Goal: Task Accomplishment & Management: Complete application form

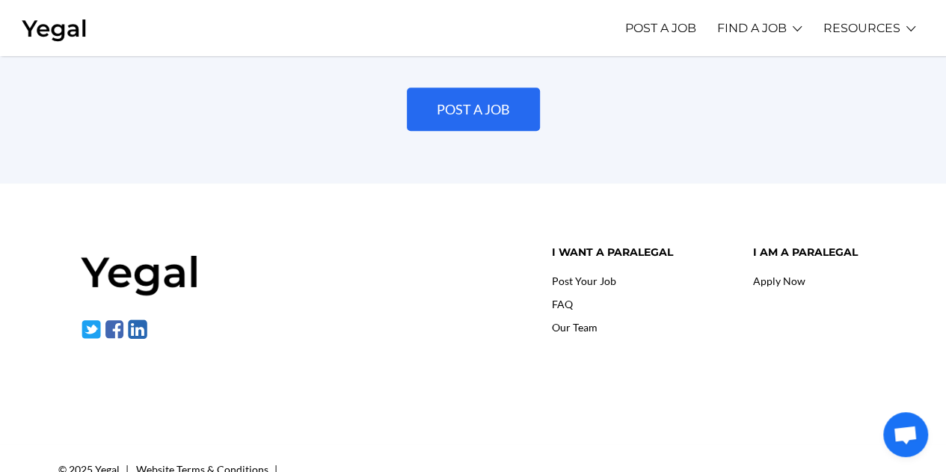
scroll to position [3474, 0]
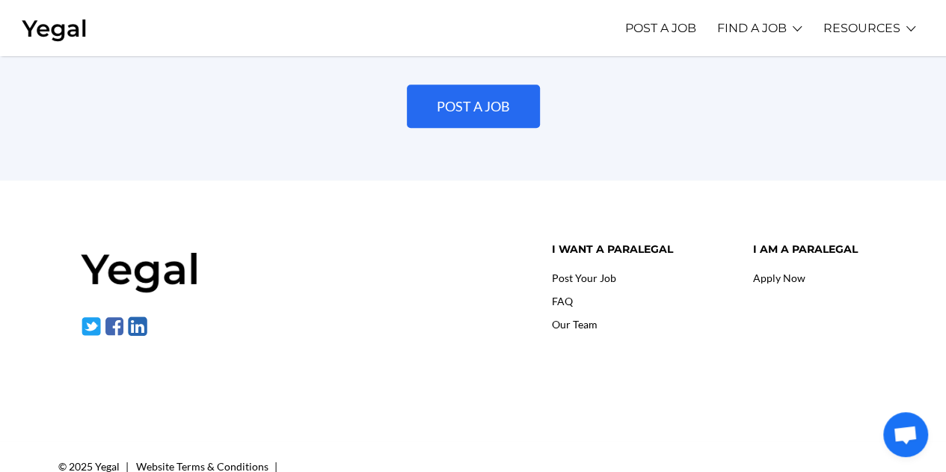
click at [582, 318] on link "Our Team" at bounding box center [574, 324] width 46 height 13
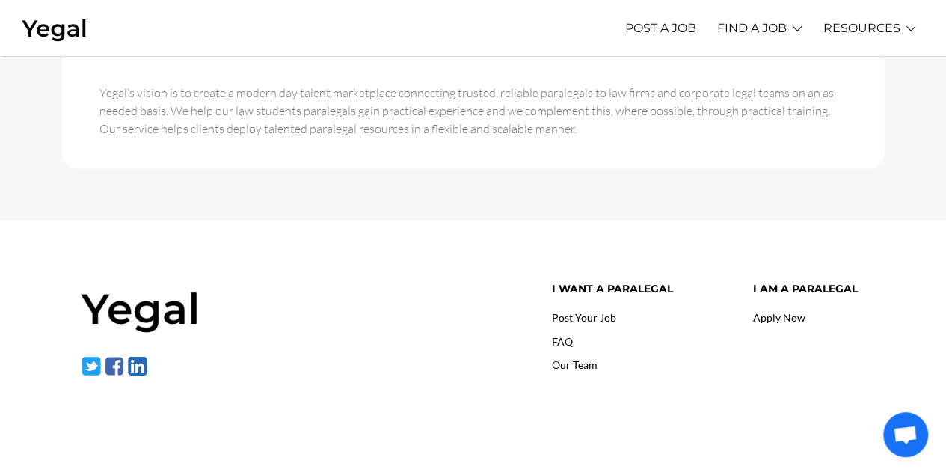
scroll to position [1122, 0]
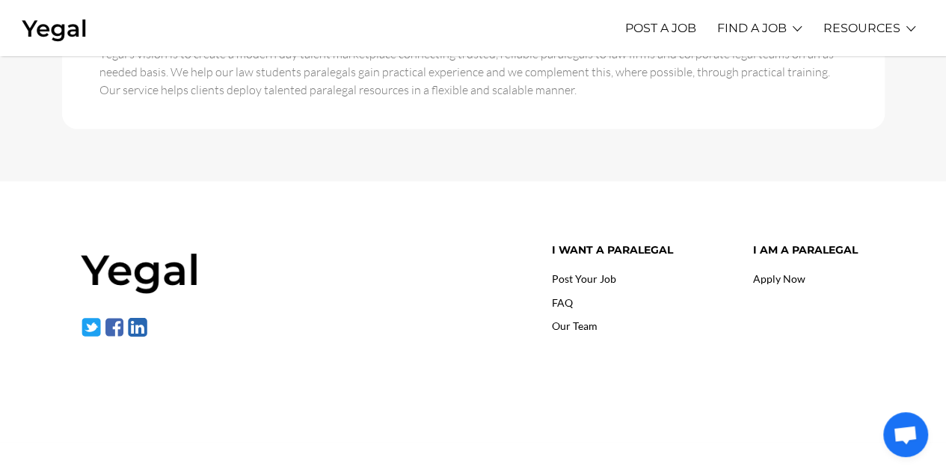
click at [589, 272] on link "Post Your Job" at bounding box center [583, 278] width 64 height 13
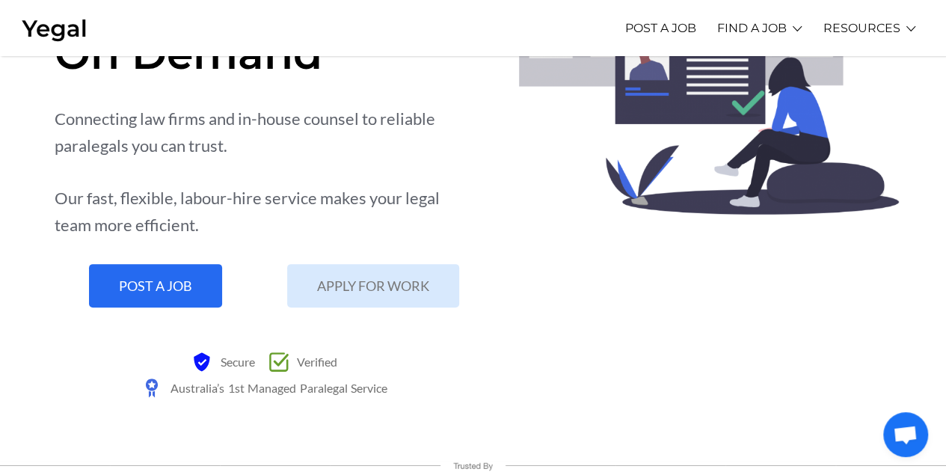
scroll to position [150, 0]
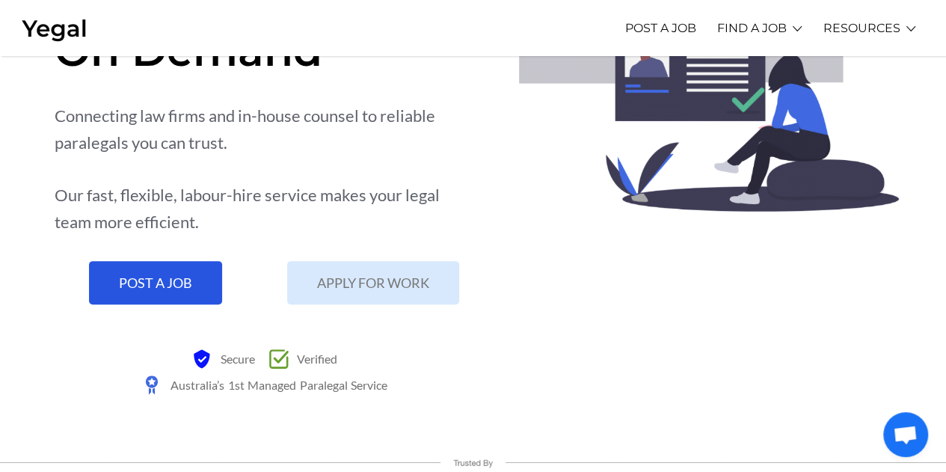
click at [169, 281] on span "POST A JOB" at bounding box center [155, 282] width 73 height 13
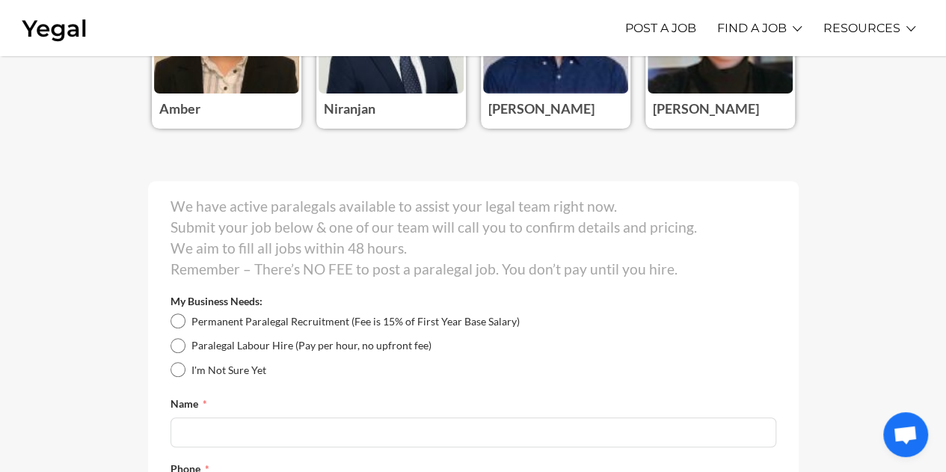
scroll to position [224, 0]
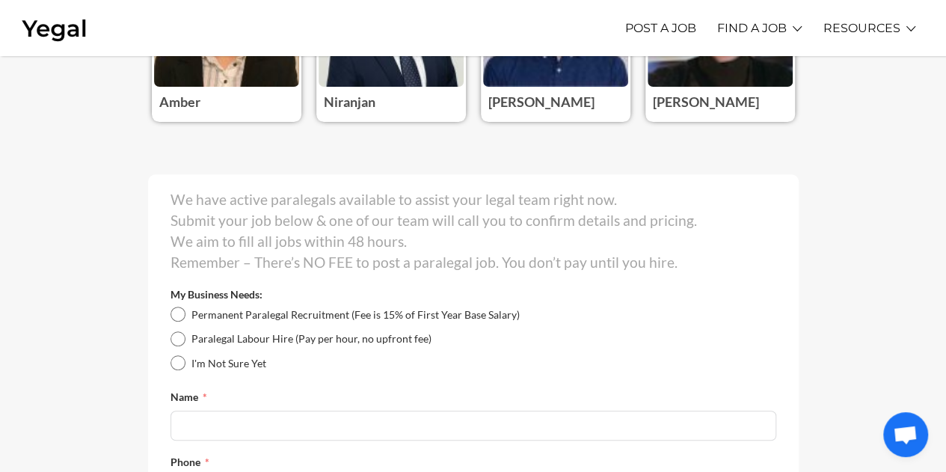
click at [175, 360] on input "I'm Not Sure Yet" at bounding box center [178, 362] width 15 height 15
radio input "true"
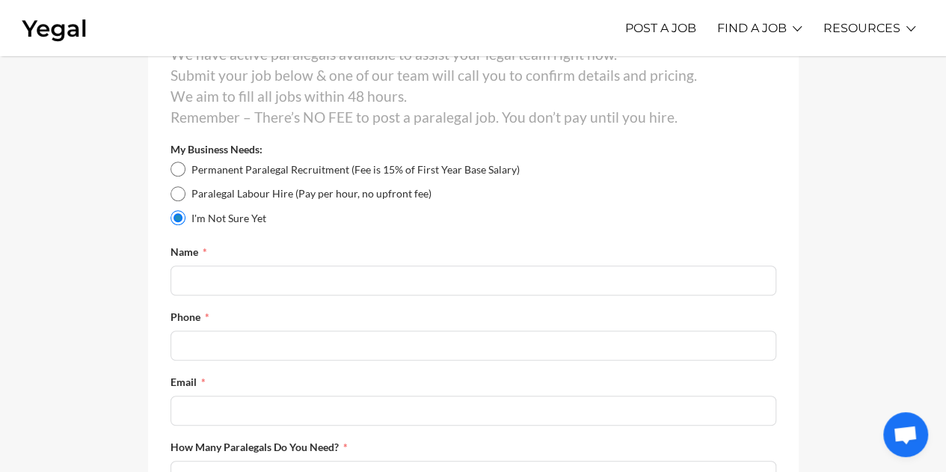
scroll to position [374, 0]
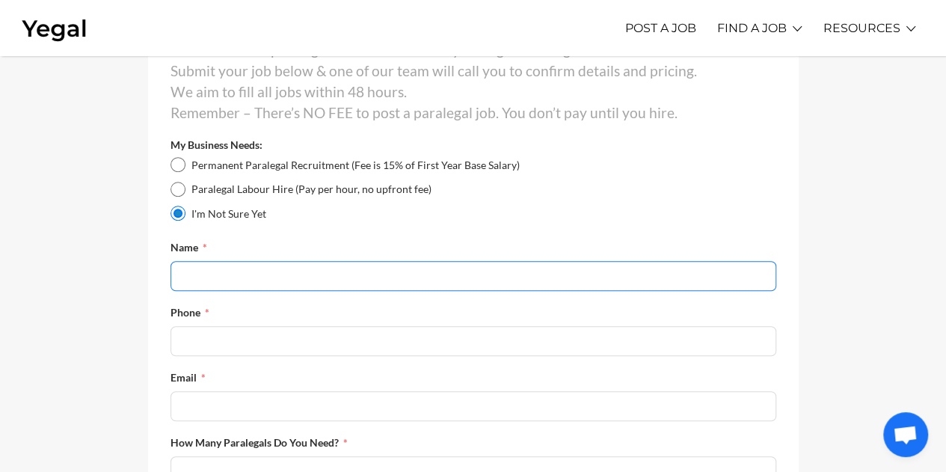
click at [284, 273] on input "Name" at bounding box center [474, 276] width 606 height 30
type input "Rachel Storey"
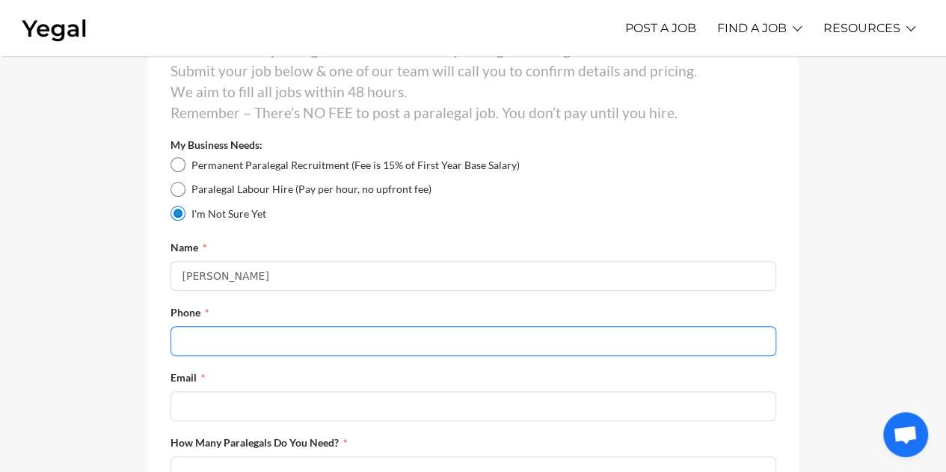
type input "0429005221"
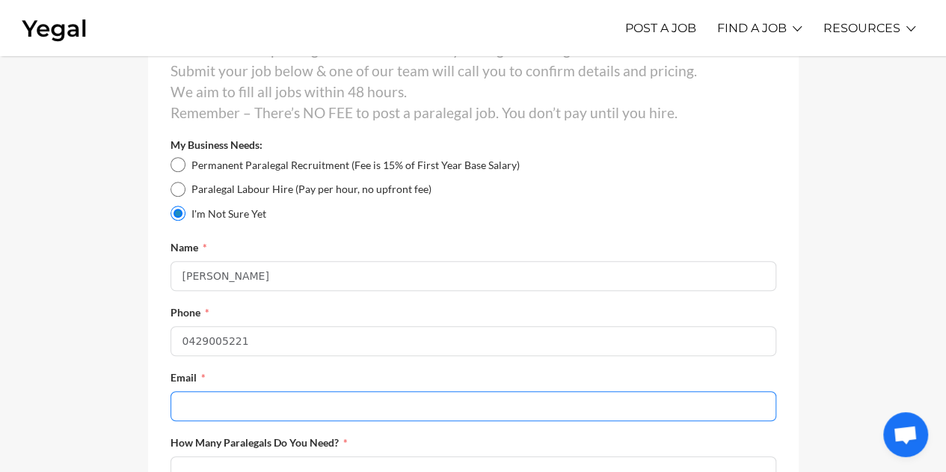
type input "rachel@storeylegal.net.au"
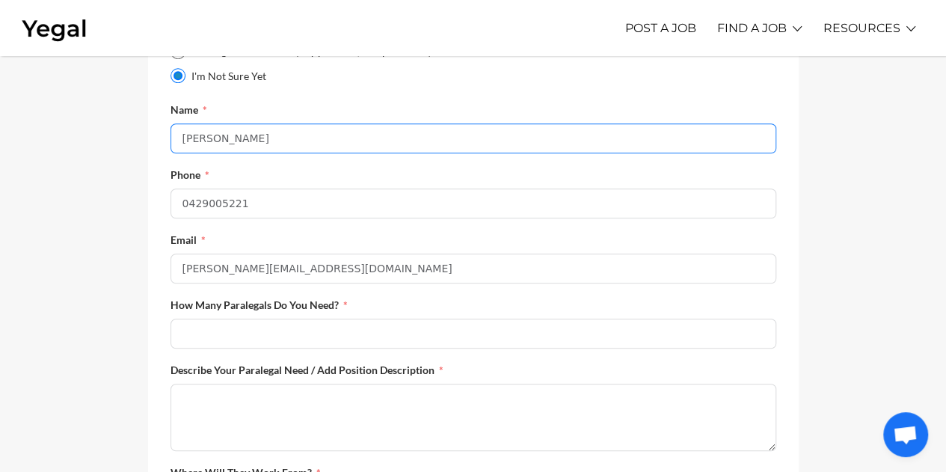
scroll to position [524, 0]
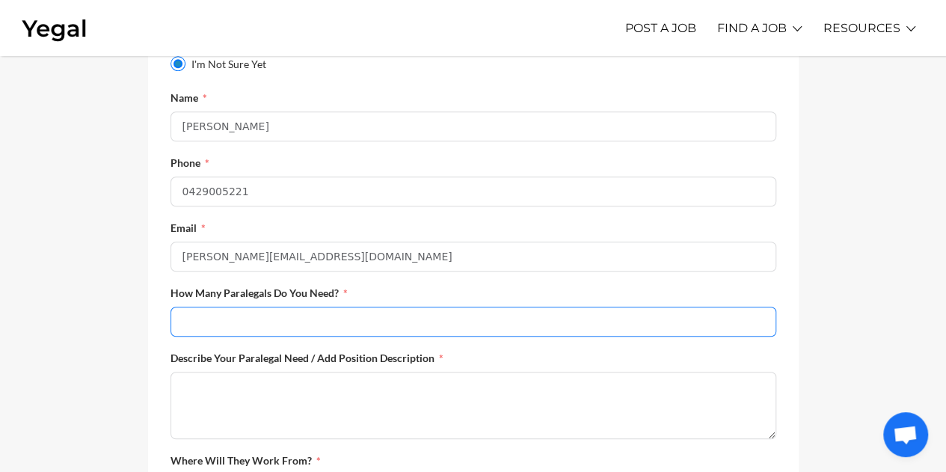
click at [217, 324] on input "How Many Paralegals Do You Need?" at bounding box center [474, 322] width 606 height 30
type input "1"
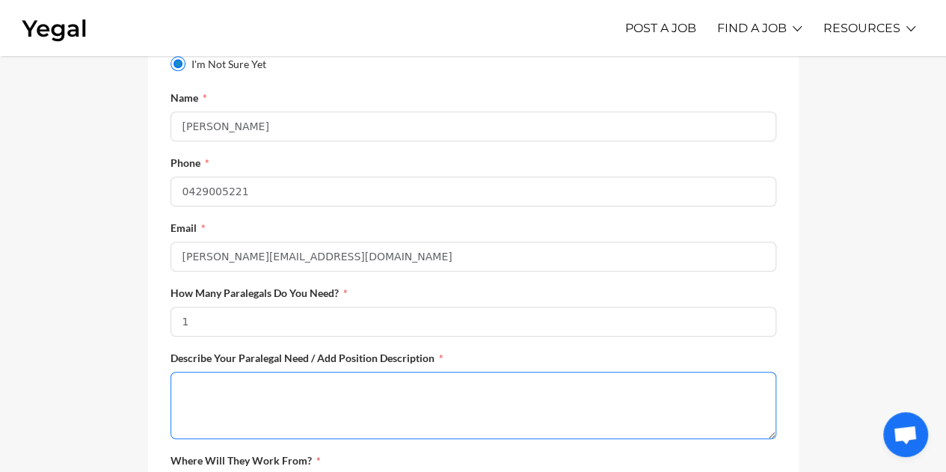
click at [194, 390] on textarea "Describe Your Paralegal Need / Add Position Description" at bounding box center [474, 405] width 606 height 67
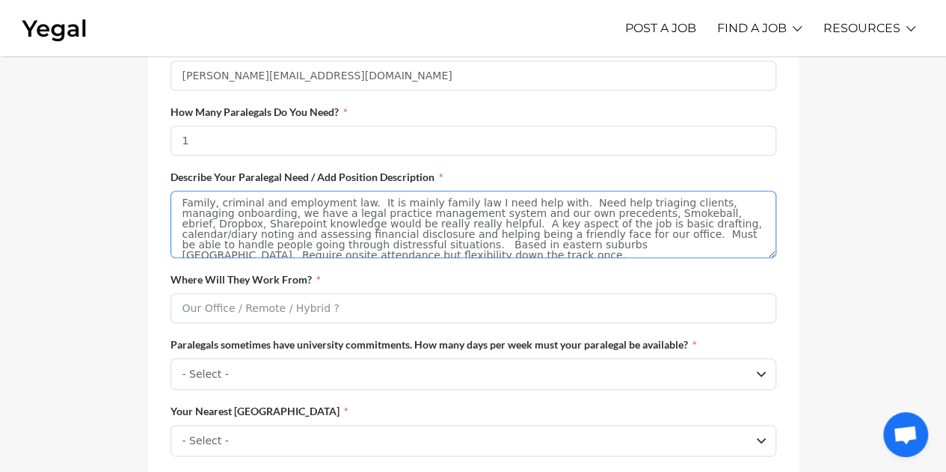
scroll to position [748, 0]
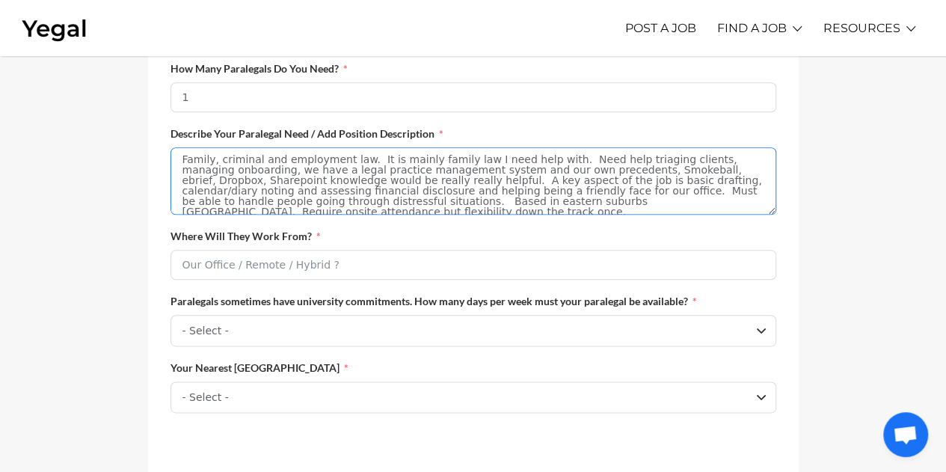
type textarea "Family, criminal and employment law. It is mainly family law I need help with. …"
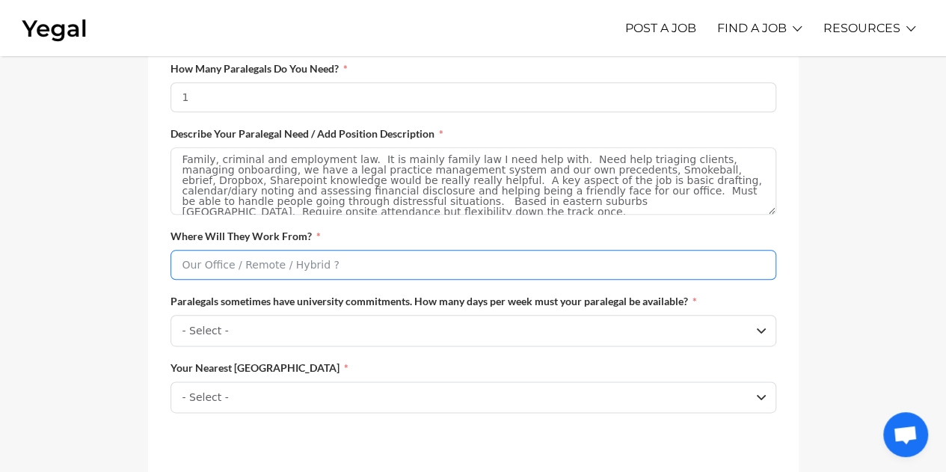
click at [313, 268] on input "Where Will They Work From?" at bounding box center [474, 265] width 606 height 30
type input "Our office"
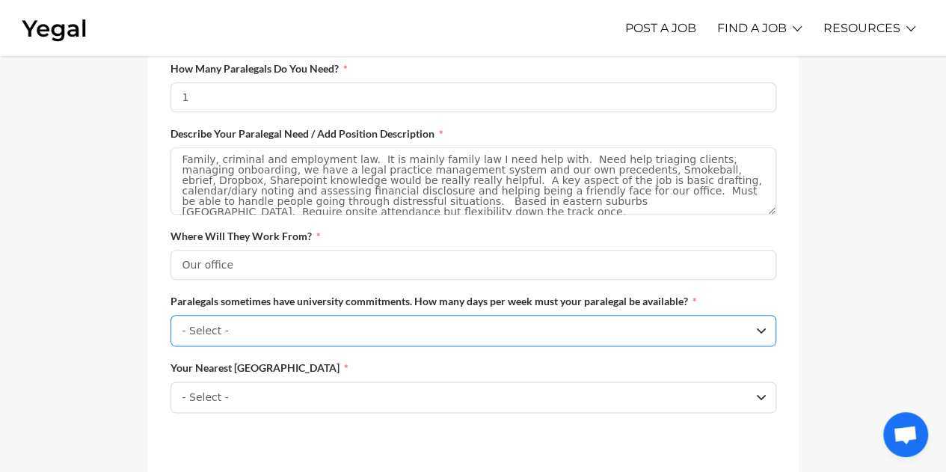
click at [344, 331] on select "- Select - One Day p/w Two Days p/w Three Days p/w Four Days p/w Full Time Pref…" at bounding box center [474, 330] width 606 height 31
select select "Three Days p/w"
click at [171, 320] on select "- Select - One Day p/w Two Days p/w Three Days p/w Four Days p/w Full Time Pref…" at bounding box center [474, 330] width 606 height 31
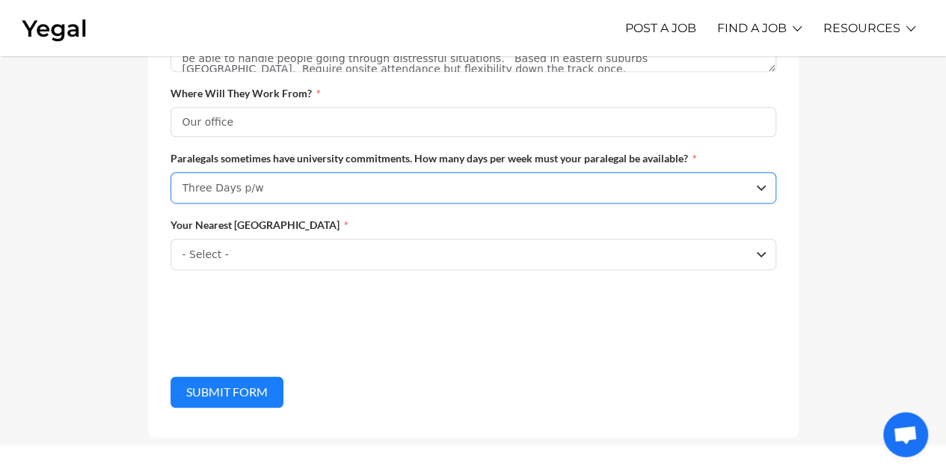
scroll to position [898, 0]
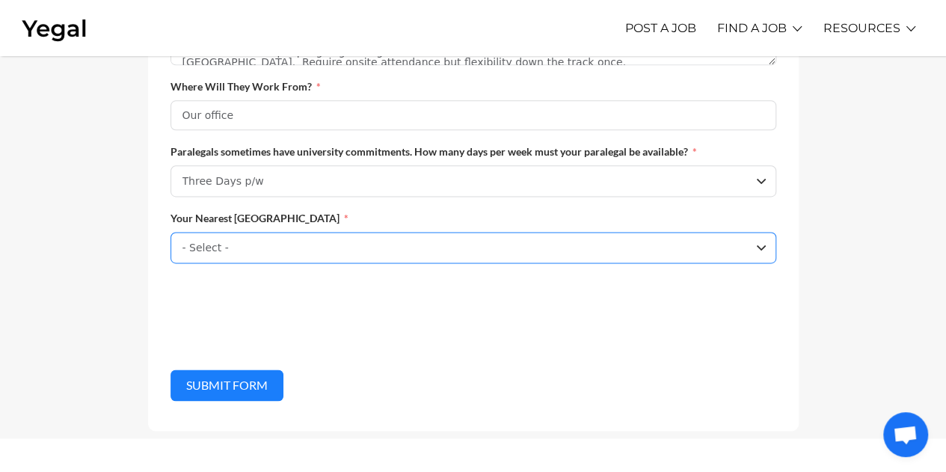
click at [224, 255] on select "- Select - Sydney Melbourne Perth Brisbane Adelaide Other" at bounding box center [474, 247] width 606 height 31
select select "Melbourne"
click at [171, 237] on select "- Select - Sydney Melbourne Perth Brisbane Adelaide Other" at bounding box center [474, 247] width 606 height 31
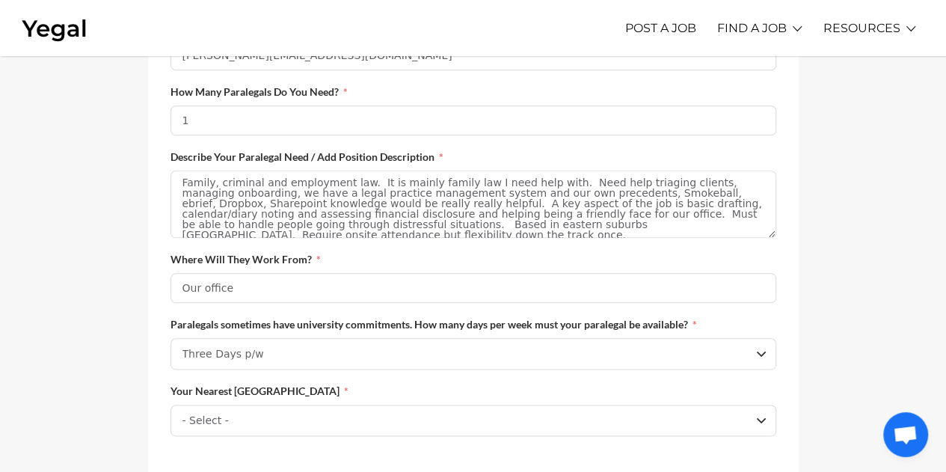
scroll to position [748, 0]
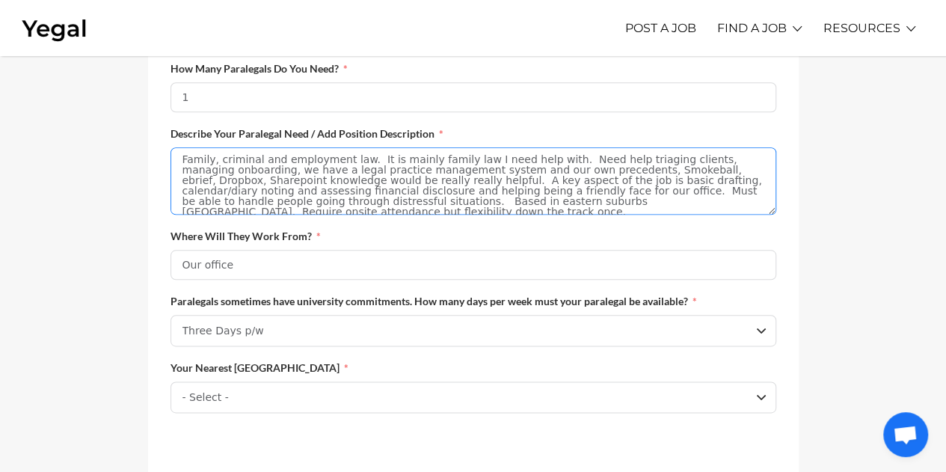
click at [742, 205] on textarea "Family, criminal and employment law. It is mainly family law I need help with. …" at bounding box center [474, 180] width 606 height 67
type textarea "Family, criminal and employment law. It is mainly family law I need help with. …"
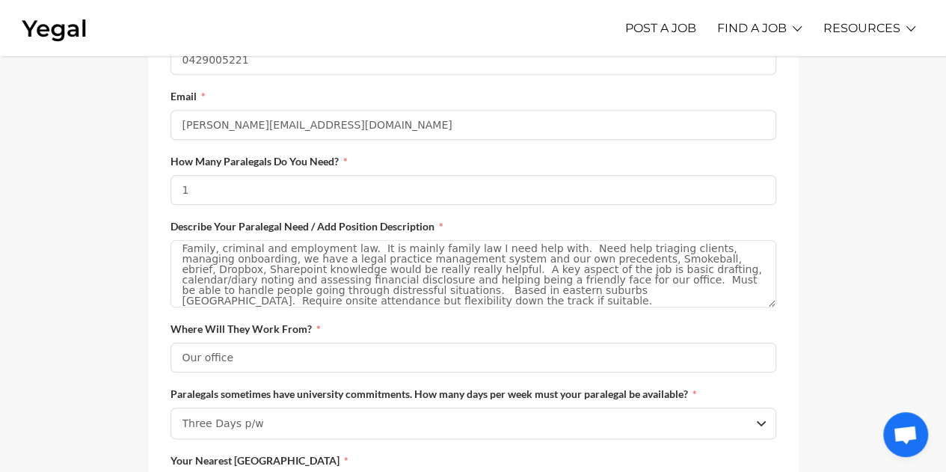
scroll to position [598, 0]
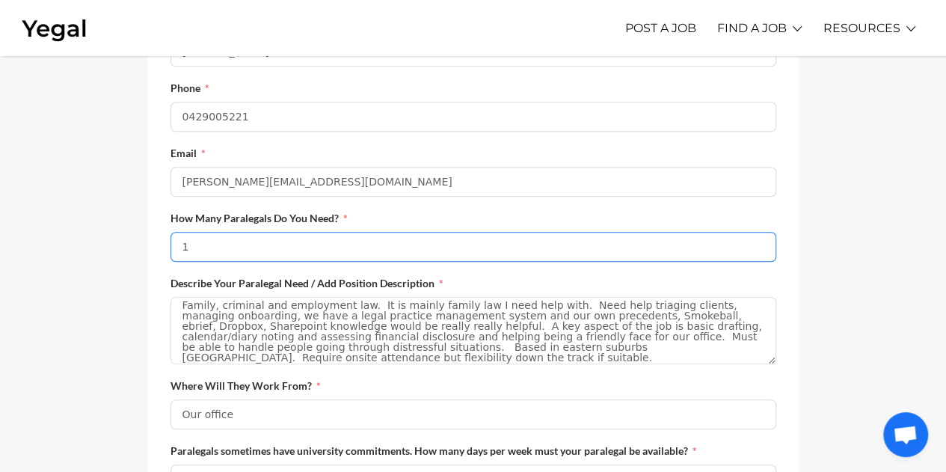
click at [197, 249] on input "1" at bounding box center [474, 247] width 606 height 30
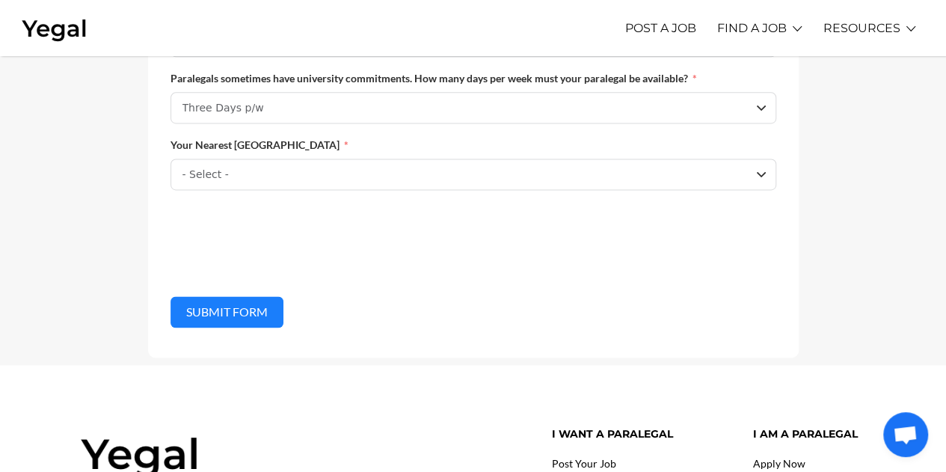
scroll to position [972, 0]
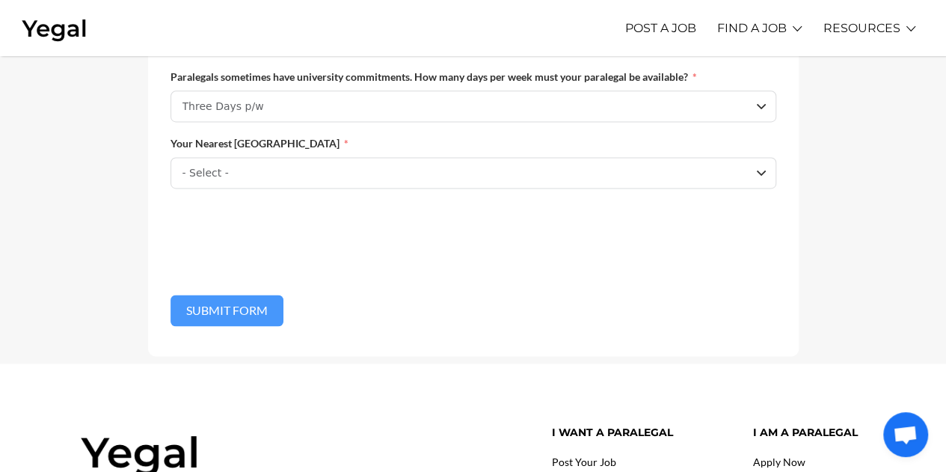
click at [263, 316] on button "Submit Form" at bounding box center [227, 310] width 113 height 31
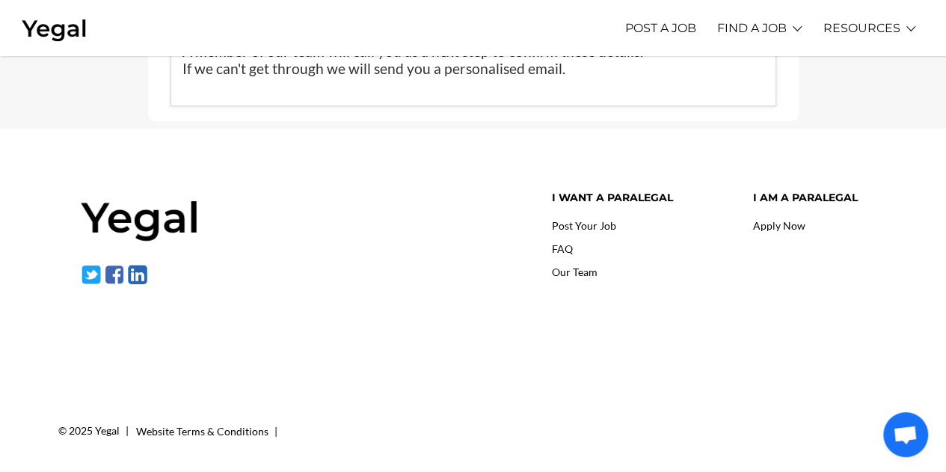
scroll to position [504, 0]
